Goal: Navigation & Orientation: Find specific page/section

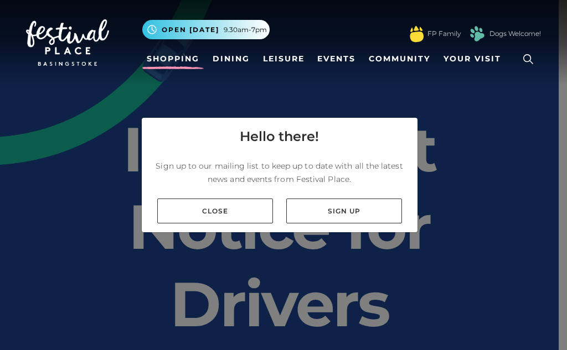
click at [176, 57] on link "Shopping" at bounding box center [172, 59] width 61 height 20
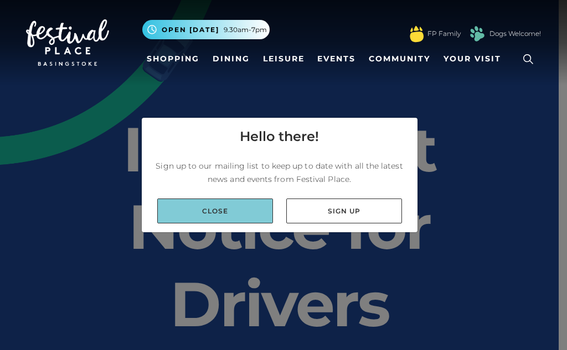
click at [209, 213] on link "Close" at bounding box center [215, 211] width 116 height 25
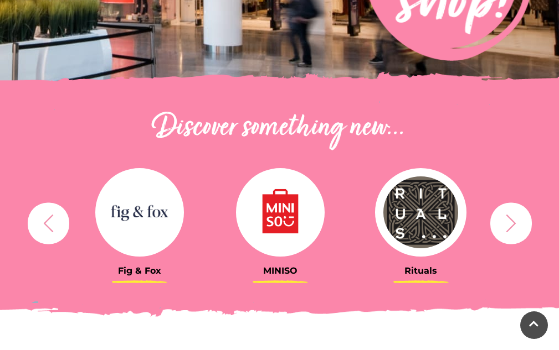
scroll to position [301, 0]
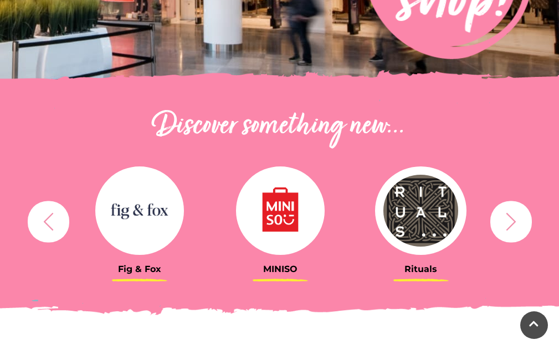
click at [521, 219] on button "button" at bounding box center [511, 222] width 42 height 42
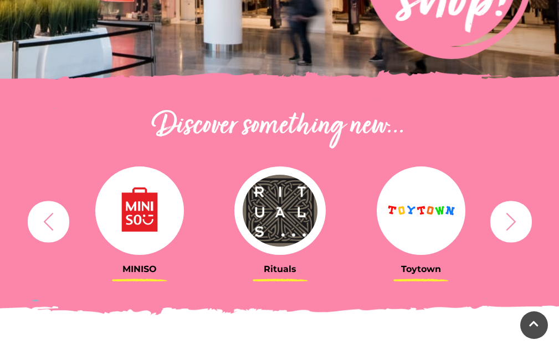
click at [521, 219] on button "button" at bounding box center [511, 222] width 42 height 42
click at [517, 222] on icon "button" at bounding box center [511, 221] width 20 height 20
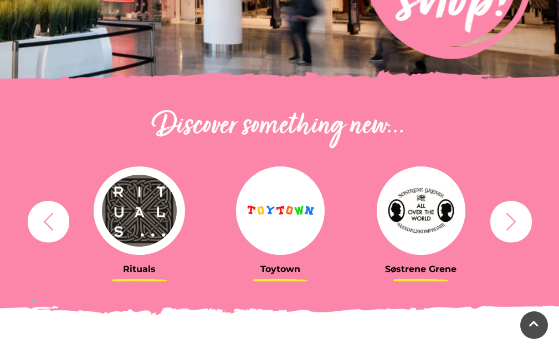
click at [517, 223] on icon "button" at bounding box center [511, 221] width 20 height 20
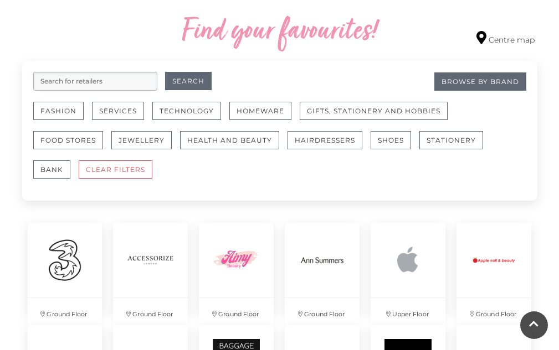
scroll to position [638, 0]
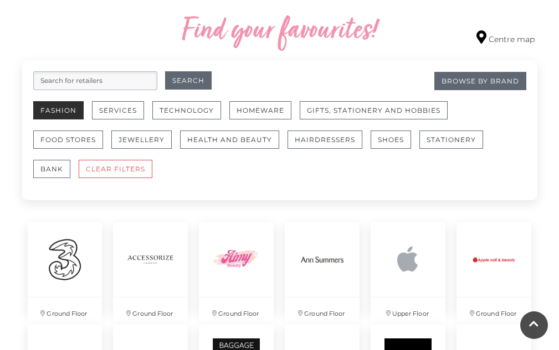
click at [53, 105] on button "Fashion" at bounding box center [58, 110] width 50 height 18
